Goal: Transaction & Acquisition: Register for event/course

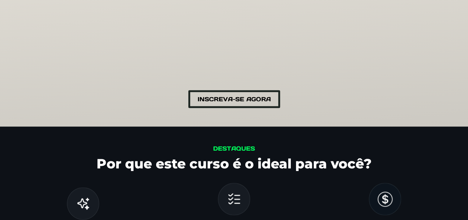
scroll to position [296, 0]
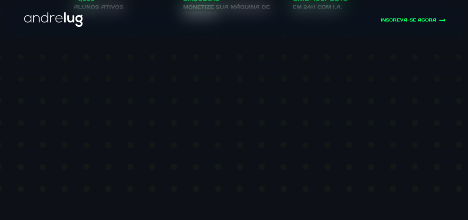
scroll to position [148, 0]
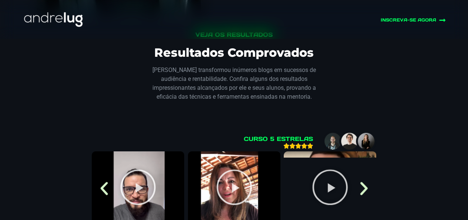
scroll to position [1481, 0]
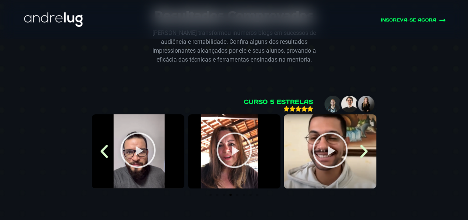
click at [145, 151] on icon "screen-abnoan" at bounding box center [138, 149] width 37 height 37
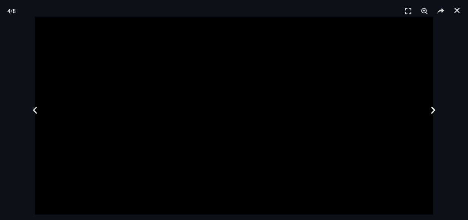
click at [431, 112] on use "Next slide" at bounding box center [433, 109] width 4 height 7
click at [458, 10] on use "Fechar (Esc)" at bounding box center [459, 9] width 4 height 4
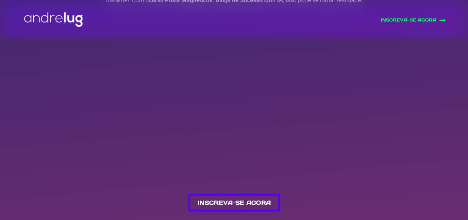
scroll to position [0, 0]
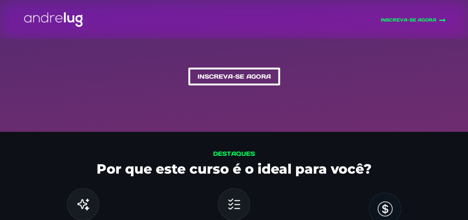
click at [207, 77] on span "Inscreva-se Agora" at bounding box center [234, 76] width 73 height 7
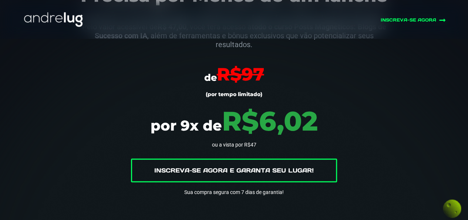
scroll to position [1781, 0]
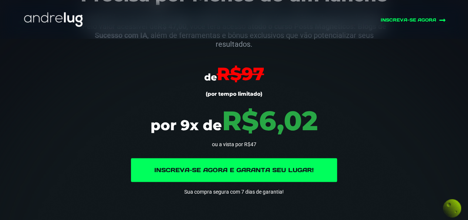
click at [234, 171] on link "Inscreva-se Agora e Garanta Seu Lugar!" at bounding box center [234, 170] width 206 height 24
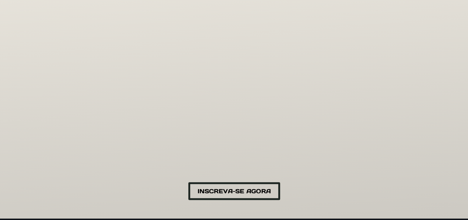
scroll to position [148, 0]
